Goal: Find specific page/section: Find specific page/section

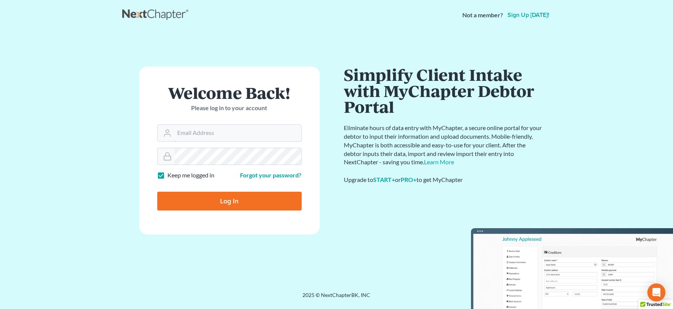
type input "hope@farthing.legal"
click at [257, 129] on input "Log In" at bounding box center [229, 201] width 145 height 19
type input "Thinking..."
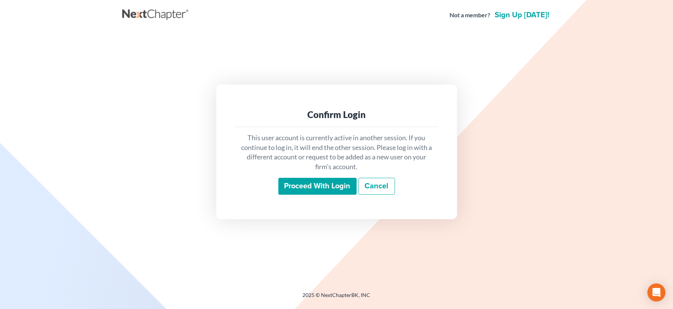
drag, startPoint x: 316, startPoint y: 183, endPoint x: 288, endPoint y: 169, distance: 31.8
click at [316, 183] on input "Proceed with login" at bounding box center [318, 186] width 78 height 17
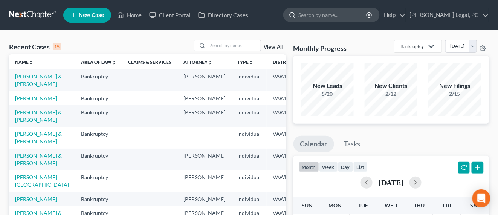
click at [329, 17] on input "search" at bounding box center [332, 15] width 69 height 14
click at [229, 44] on input "search" at bounding box center [234, 45] width 53 height 11
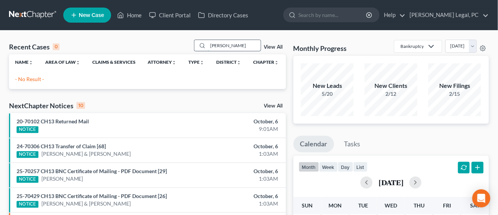
drag, startPoint x: 230, startPoint y: 46, endPoint x: 206, endPoint y: 45, distance: 24.5
click at [206, 45] on div "denton" at bounding box center [227, 46] width 67 height 12
drag, startPoint x: 229, startPoint y: 44, endPoint x: 209, endPoint y: 45, distance: 19.2
click at [209, 45] on input "denton" at bounding box center [234, 45] width 53 height 11
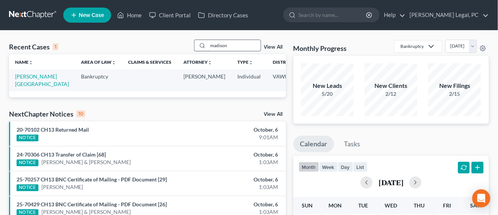
drag, startPoint x: 236, startPoint y: 47, endPoint x: 208, endPoint y: 45, distance: 28.3
click at [208, 45] on input "madison" at bounding box center [234, 45] width 53 height 11
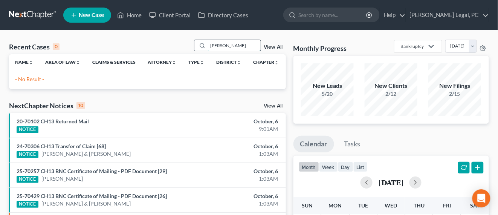
drag, startPoint x: 233, startPoint y: 47, endPoint x: 196, endPoint y: 47, distance: 36.9
click at [196, 47] on div "denton" at bounding box center [227, 46] width 67 height 12
type input "cole"
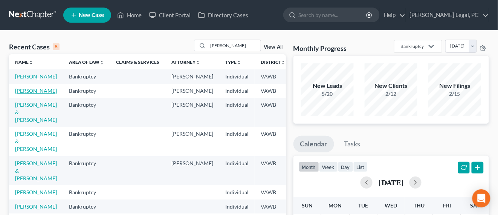
click at [20, 94] on link "[PERSON_NAME]" at bounding box center [36, 90] width 42 height 6
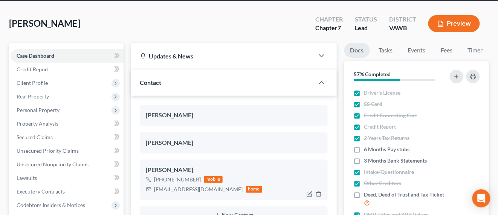
scroll to position [47, 0]
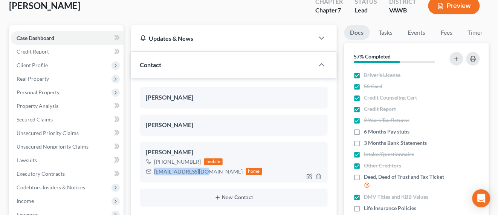
drag, startPoint x: 155, startPoint y: 173, endPoint x: 199, endPoint y: 176, distance: 44.5
click at [199, 176] on div "Jessica Cole +1 (276) 613-1133 mobile tailor1124@aol.com home" at bounding box center [233, 162] width 187 height 41
copy div "tailor1124@aol.com"
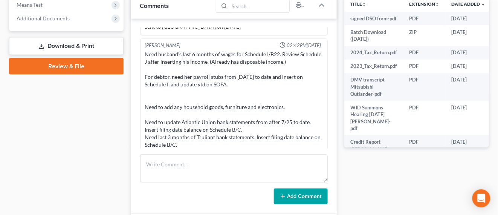
scroll to position [235, 0]
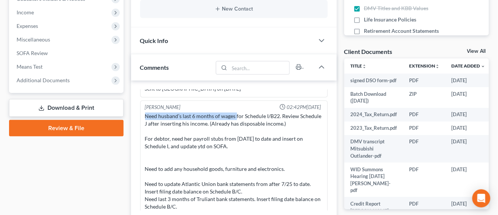
drag, startPoint x: 234, startPoint y: 105, endPoint x: 134, endPoint y: 105, distance: 100.1
click at [134, 105] on div "Rachel Dalton 11:37AM, 08/07/2025 Hey Jessica, It's Rachel at Farthing Legal. I…" at bounding box center [234, 178] width 206 height 195
copy div "Need husband’s last 6 months of wages"
drag, startPoint x: 172, startPoint y: 128, endPoint x: 233, endPoint y: 122, distance: 61.3
click at [233, 122] on div "Need husband’s last 6 months of wages for Schedule I/B22. Review Schedule J aft…" at bounding box center [234, 188] width 178 height 151
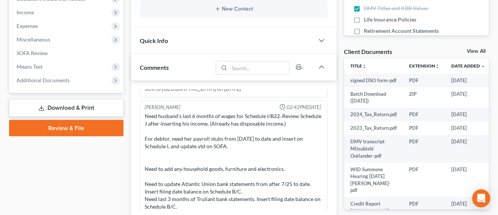
click at [220, 133] on div "Need husband’s last 6 months of wages for Schedule I/B22. Review Schedule J aft…" at bounding box center [234, 188] width 178 height 151
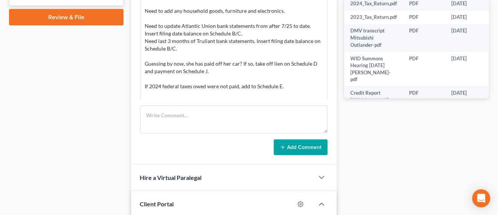
scroll to position [329, 0]
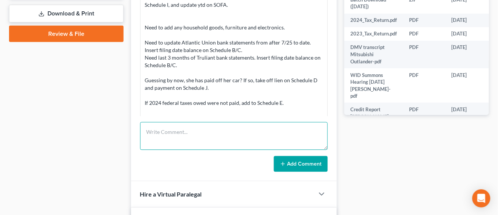
click at [282, 139] on textarea at bounding box center [233, 136] width 187 height 28
paste textarea "Good morning Ms. Cole After working up your bankruptcy we need the below additi…"
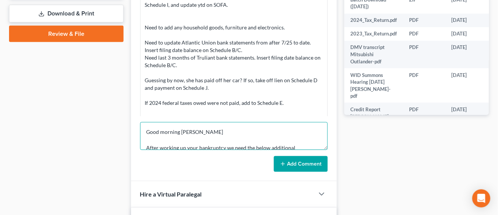
scroll to position [104, 0]
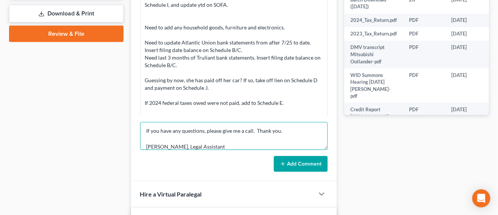
type textarea "Good morning Ms. Cole After working up your bankruptcy we need the below additi…"
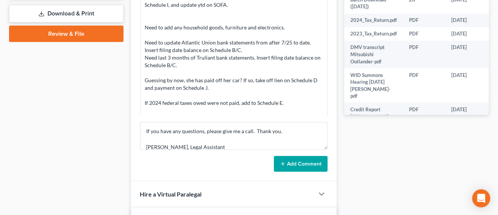
click at [318, 162] on button "Add Comment" at bounding box center [301, 164] width 54 height 16
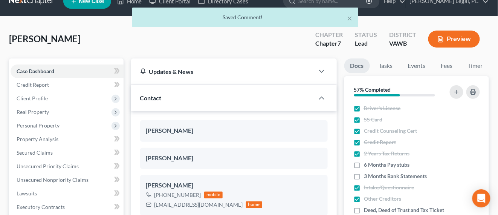
scroll to position [0, 0]
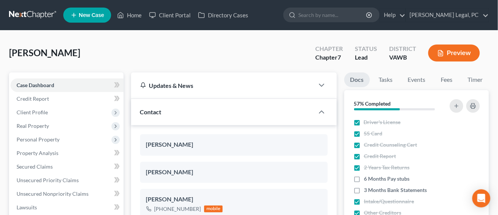
click at [27, 16] on link at bounding box center [33, 15] width 48 height 14
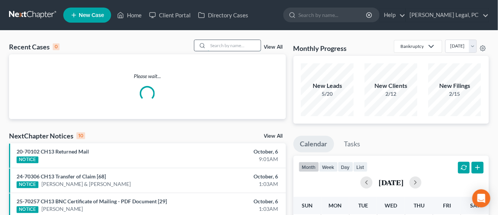
click at [230, 49] on input "search" at bounding box center [234, 45] width 53 height 11
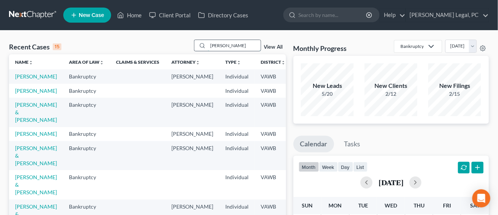
type input "ross"
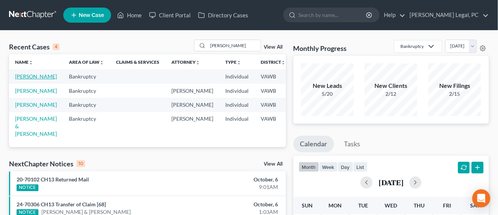
click at [20, 76] on link "[PERSON_NAME]" at bounding box center [36, 76] width 42 height 6
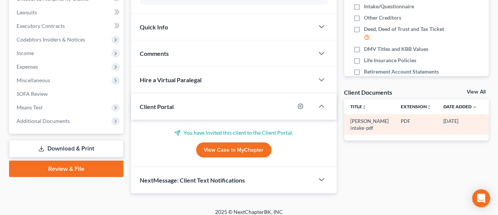
scroll to position [200, 0]
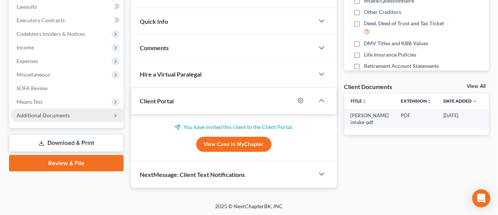
click at [40, 112] on span "Additional Documents" at bounding box center [43, 115] width 53 height 6
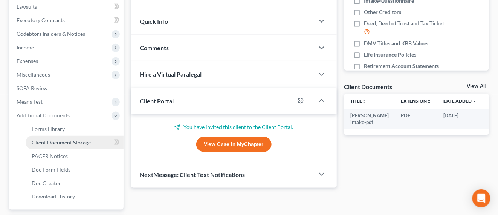
drag, startPoint x: 49, startPoint y: 140, endPoint x: 66, endPoint y: 140, distance: 17.3
click at [49, 140] on span "Client Document Storage" at bounding box center [61, 142] width 59 height 6
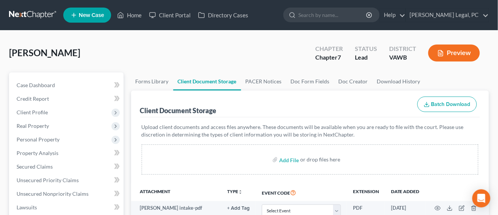
click at [44, 17] on link at bounding box center [33, 15] width 48 height 14
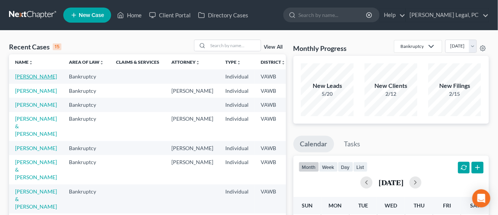
click at [24, 76] on link "[PERSON_NAME]" at bounding box center [36, 76] width 42 height 6
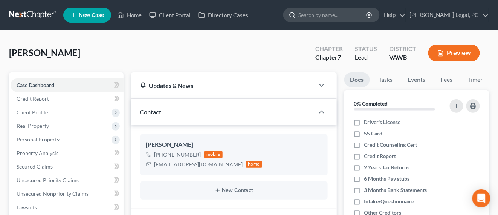
click at [349, 20] on input "search" at bounding box center [332, 15] width 69 height 14
type input "[PERSON_NAME]"
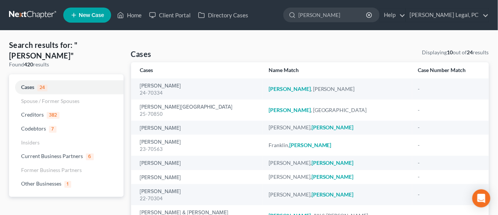
click at [49, 14] on link at bounding box center [33, 15] width 48 height 14
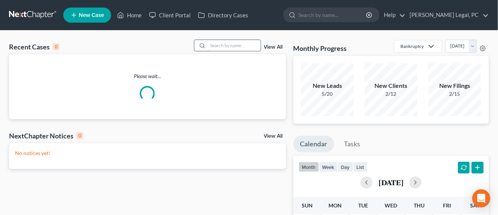
click at [247, 45] on input "search" at bounding box center [234, 45] width 53 height 11
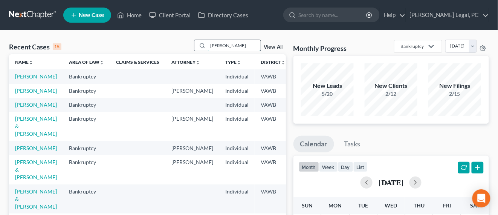
type input "linkous"
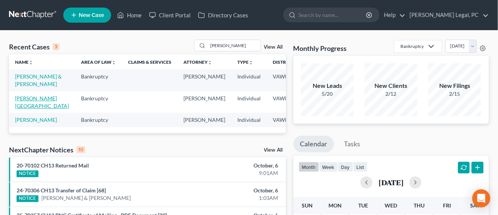
click at [26, 103] on link "[PERSON_NAME][GEOGRAPHIC_DATA]" at bounding box center [42, 102] width 54 height 14
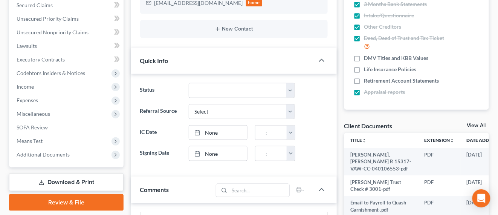
scroll to position [188, 0]
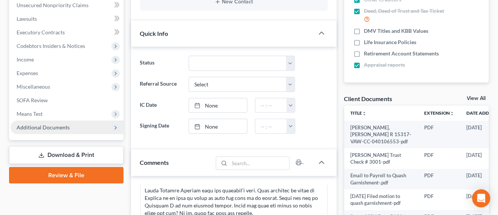
click at [68, 127] on span "Additional Documents" at bounding box center [43, 127] width 53 height 6
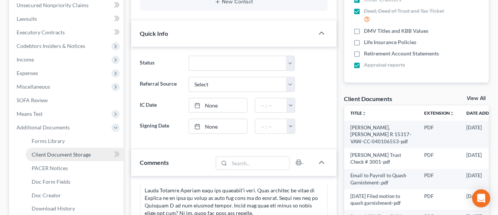
click at [66, 154] on span "Client Document Storage" at bounding box center [61, 154] width 59 height 6
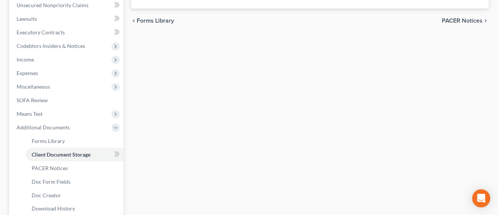
select select "0"
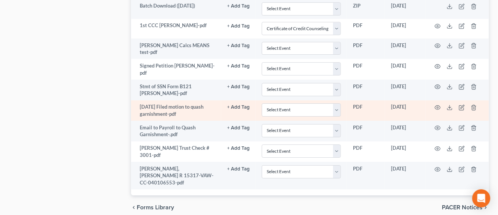
scroll to position [656, 0]
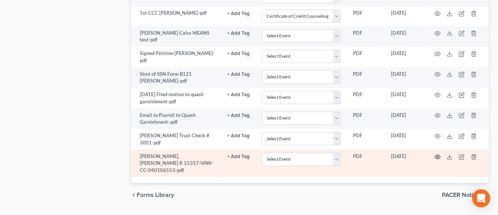
click at [437, 154] on icon "button" at bounding box center [437, 157] width 6 height 6
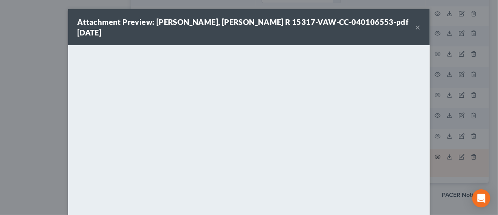
scroll to position [654, 0]
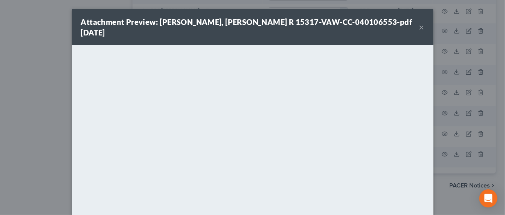
click at [419, 23] on button "×" at bounding box center [421, 27] width 5 height 9
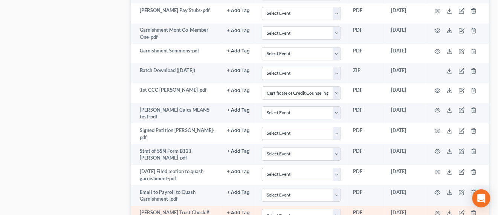
scroll to position [560, 0]
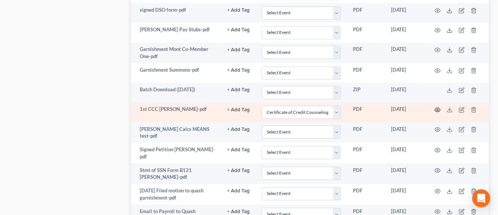
click at [437, 109] on circle "button" at bounding box center [438, 110] width 2 height 2
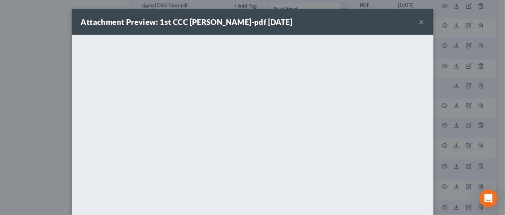
click at [420, 20] on button "×" at bounding box center [421, 21] width 5 height 9
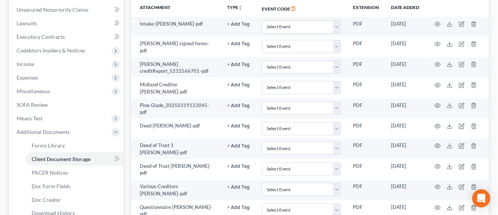
scroll to position [0, 0]
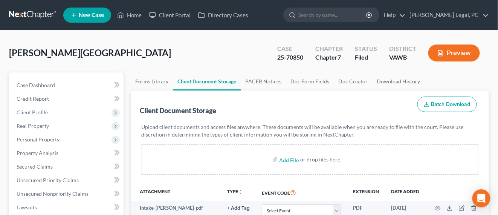
click at [34, 21] on link at bounding box center [33, 15] width 48 height 14
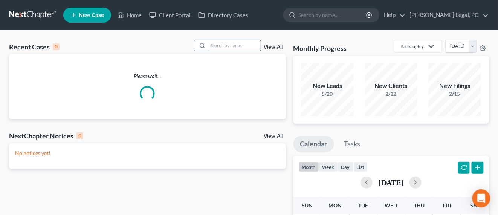
click at [228, 48] on input "search" at bounding box center [234, 45] width 53 height 11
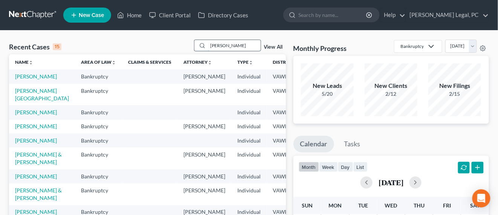
type input "[PERSON_NAME]"
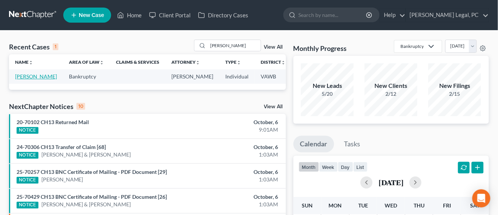
click at [25, 75] on link "[PERSON_NAME]" at bounding box center [36, 76] width 42 height 6
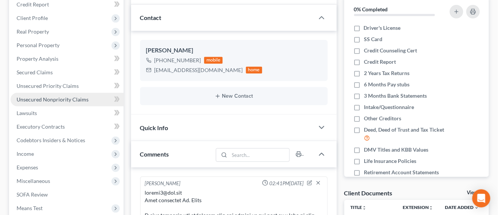
scroll to position [273, 0]
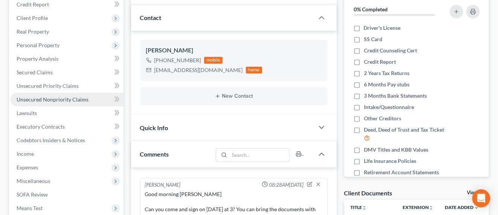
click at [64, 99] on span "Unsecured Nonpriority Claims" at bounding box center [53, 99] width 72 height 6
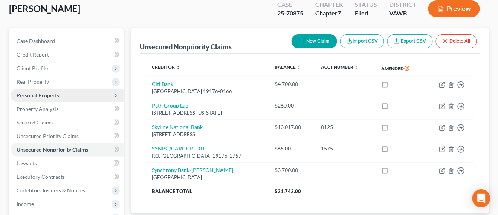
scroll to position [94, 0]
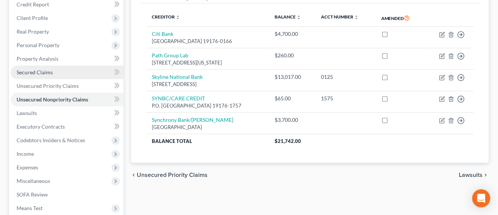
click at [41, 71] on span "Secured Claims" at bounding box center [35, 72] width 36 height 6
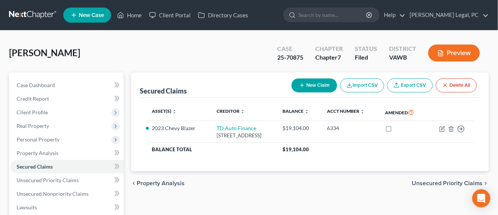
click at [31, 13] on link at bounding box center [33, 15] width 48 height 14
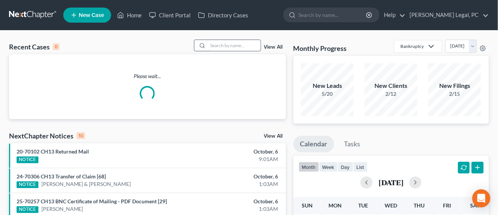
click at [210, 44] on input "search" at bounding box center [234, 45] width 53 height 11
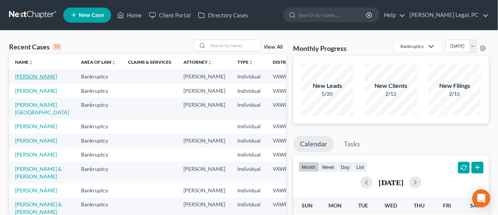
click at [31, 78] on link "[PERSON_NAME]" at bounding box center [36, 76] width 42 height 6
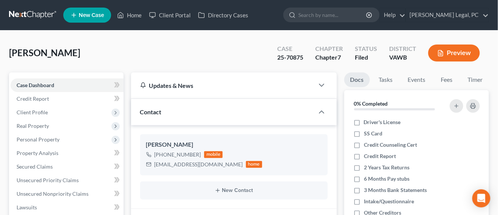
click at [234, 62] on div "[PERSON_NAME] Upgraded Case 25-70875 Chapter Chapter 7 Status [GEOGRAPHIC_DATA]…" at bounding box center [249, 56] width 480 height 33
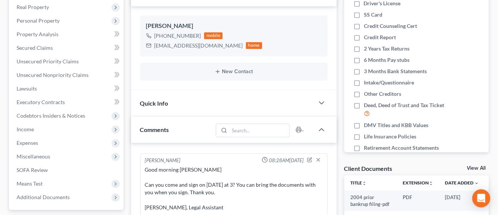
scroll to position [141, 0]
